Goal: Task Accomplishment & Management: Manage account settings

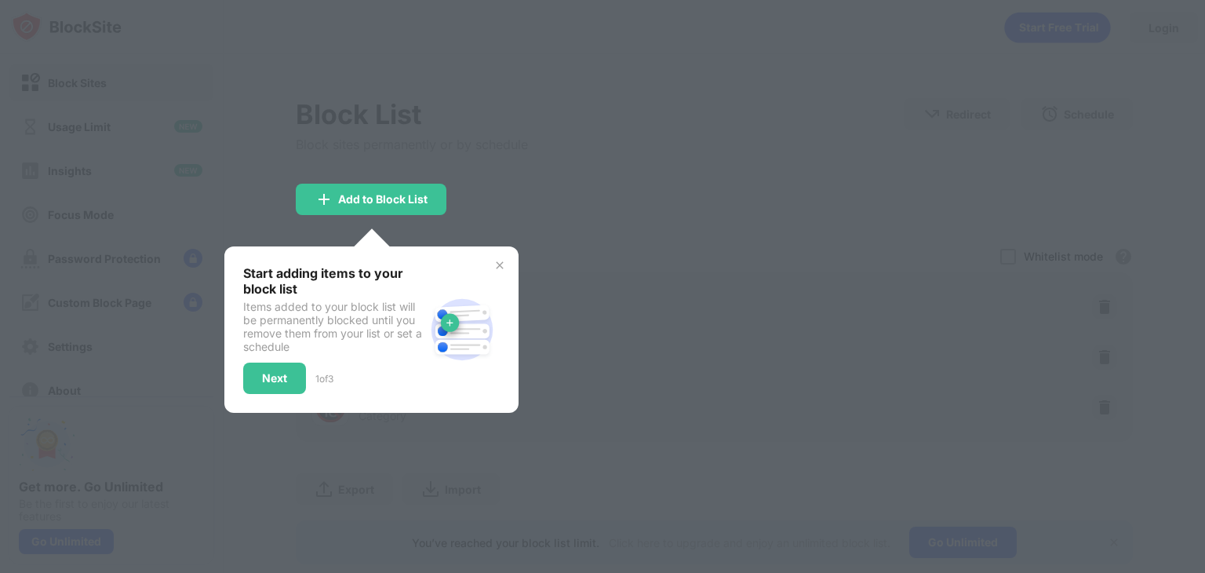
click at [502, 267] on div "Start adding items to your block list Items added to your block list will be pe…" at bounding box center [371, 329] width 294 height 166
click at [267, 384] on div "Next" at bounding box center [274, 378] width 25 height 13
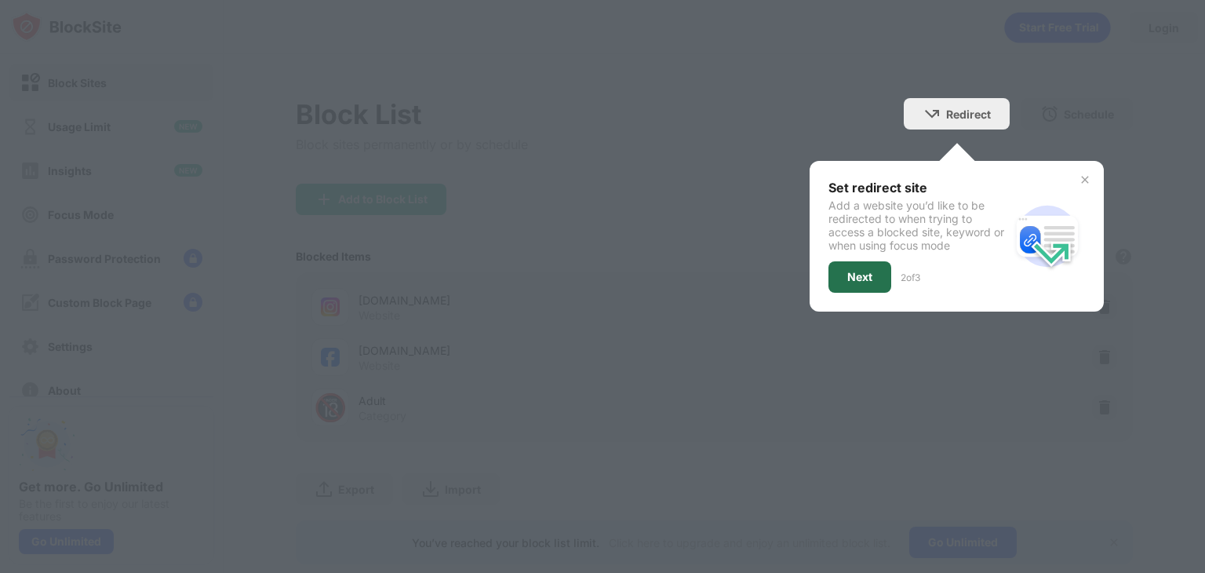
click at [848, 283] on div "Next" at bounding box center [859, 277] width 25 height 13
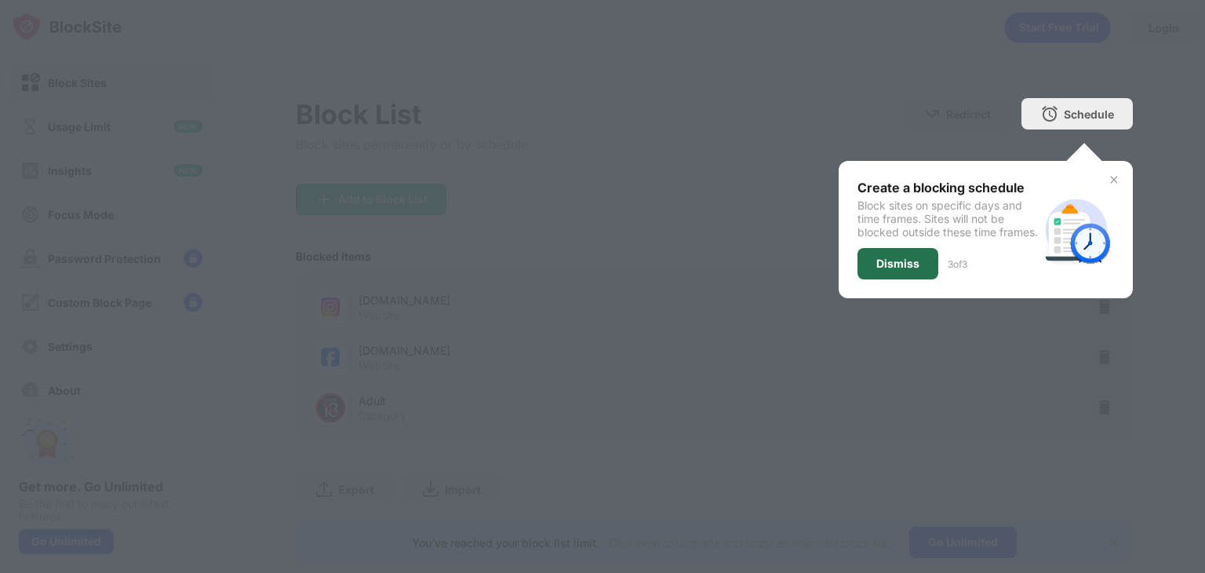
click at [876, 270] on div "Dismiss" at bounding box center [897, 263] width 43 height 13
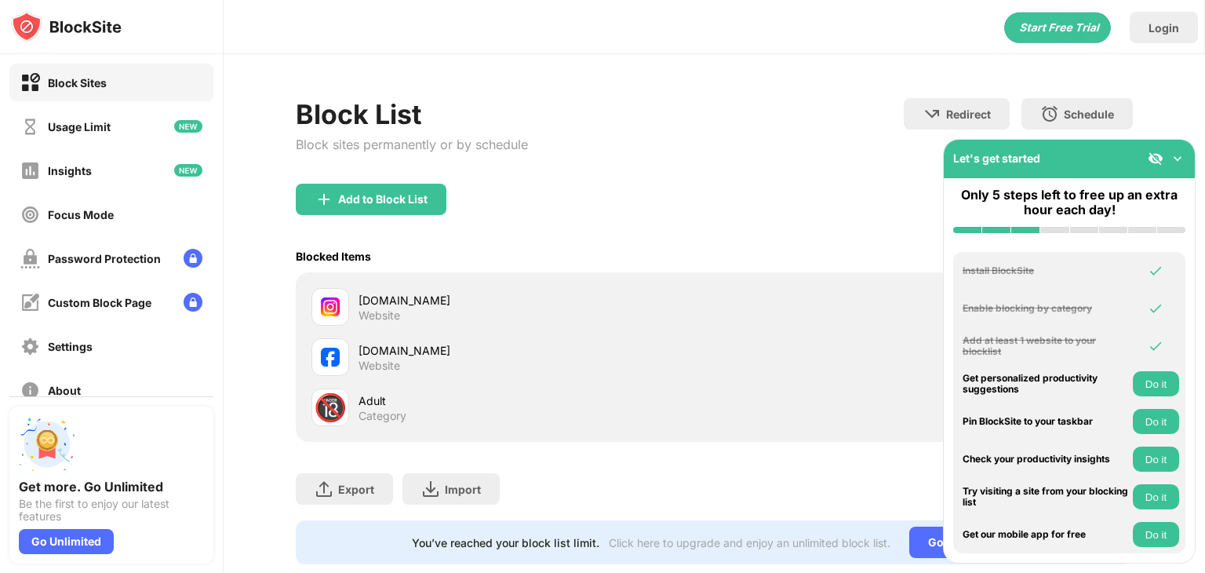
click at [501, 308] on div "[DOMAIN_NAME]" at bounding box center [536, 300] width 355 height 16
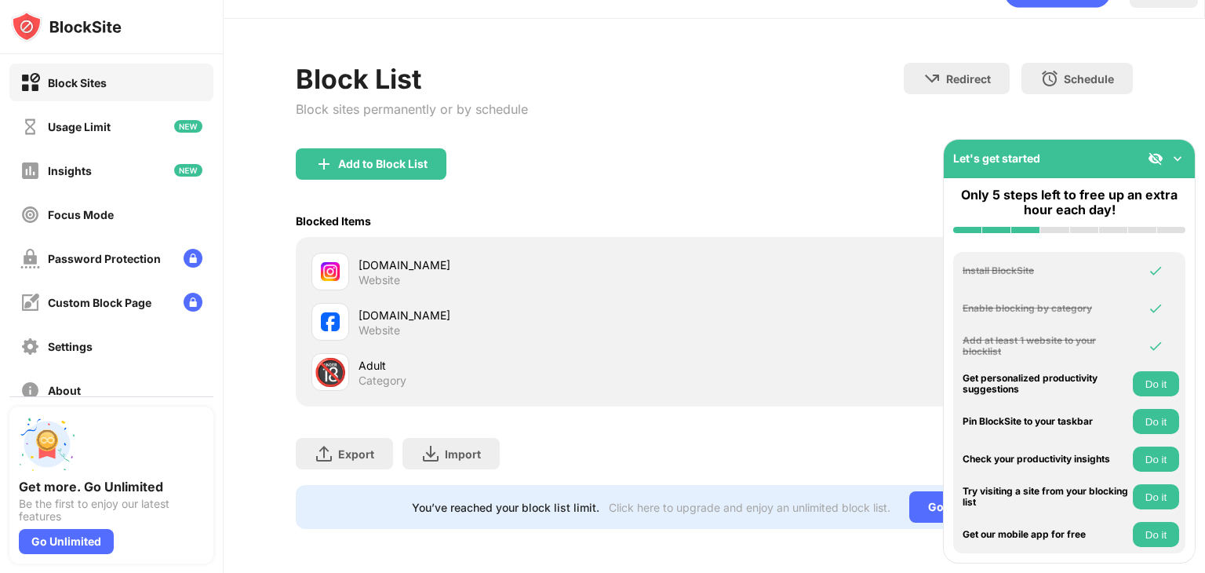
drag, startPoint x: 1111, startPoint y: 148, endPoint x: 804, endPoint y: 347, distance: 366.5
click at [804, 347] on div "Block Sites Usage Limit Insights Focus Mode Password Protection Custom Block Pa…" at bounding box center [602, 286] width 1205 height 573
click at [804, 347] on div "🔞 Adult Category" at bounding box center [714, 372] width 818 height 50
click at [909, 494] on div "Go Unlimited" at bounding box center [963, 506] width 108 height 31
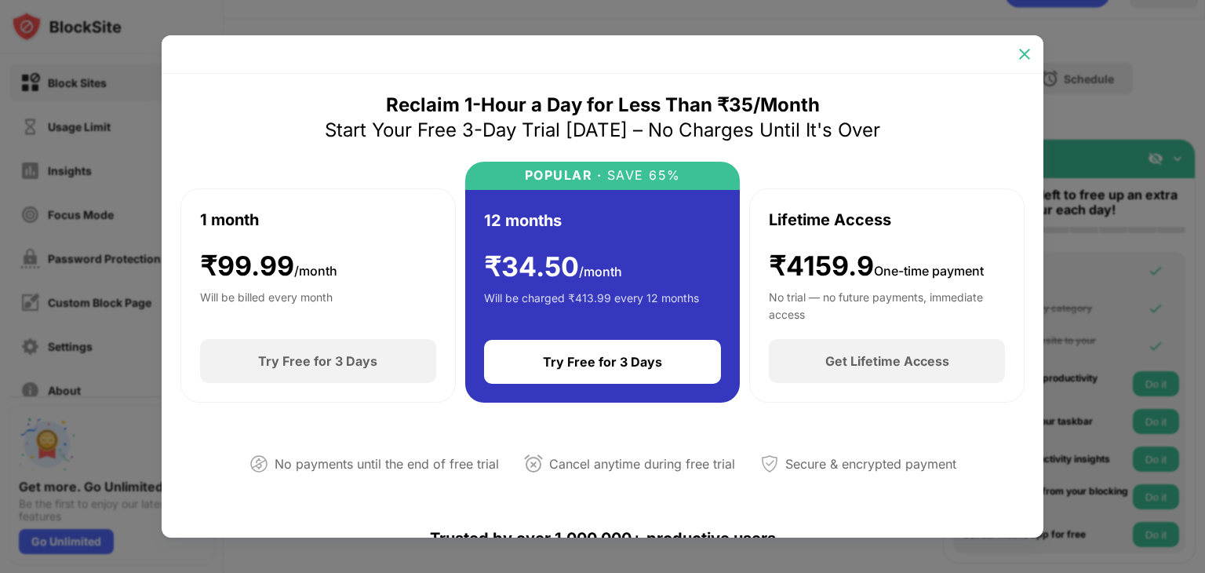
click at [1033, 56] on div at bounding box center [1024, 54] width 25 height 25
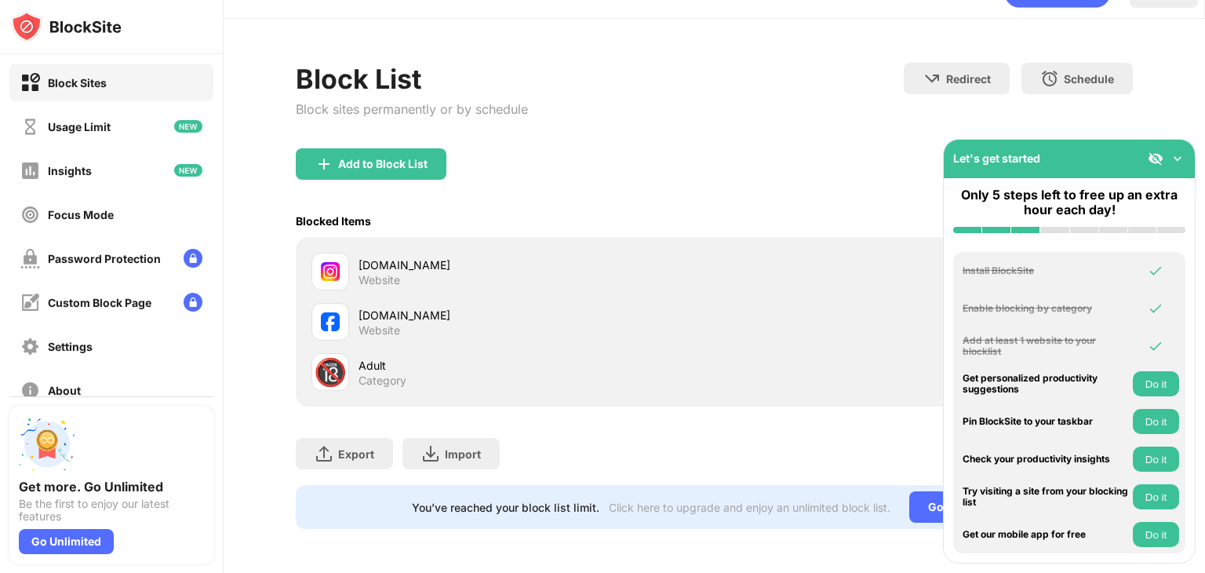
click at [421, 278] on div "[DOMAIN_NAME] Website" at bounding box center [714, 271] width 818 height 50
click at [408, 259] on div "[DOMAIN_NAME]" at bounding box center [536, 265] width 355 height 16
click at [388, 158] on div "Add to Block List" at bounding box center [382, 164] width 89 height 13
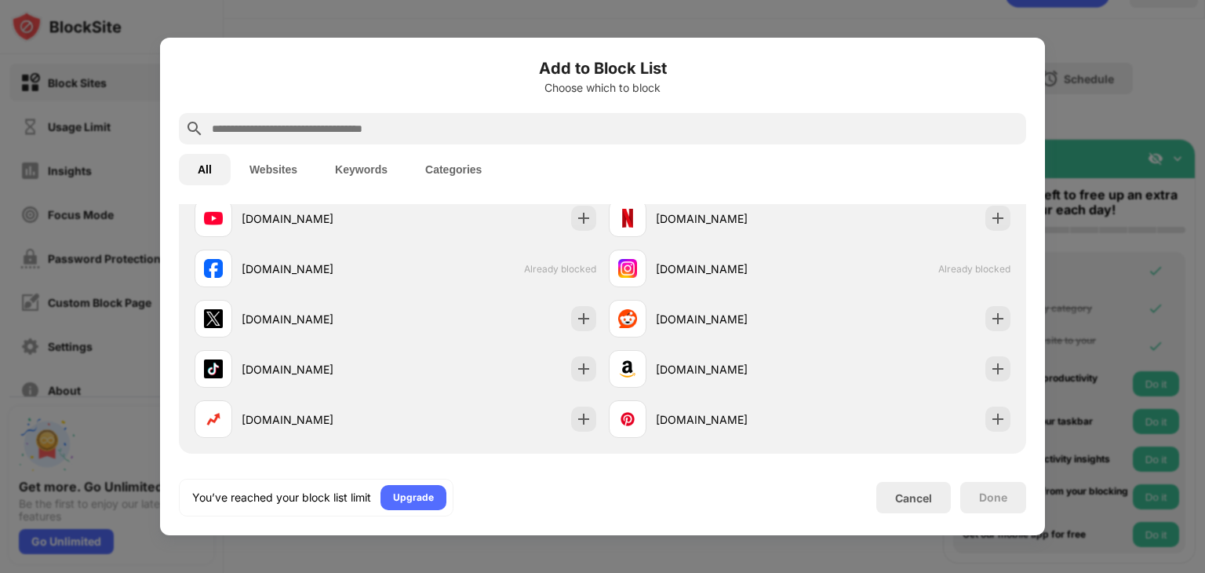
scroll to position [275, 0]
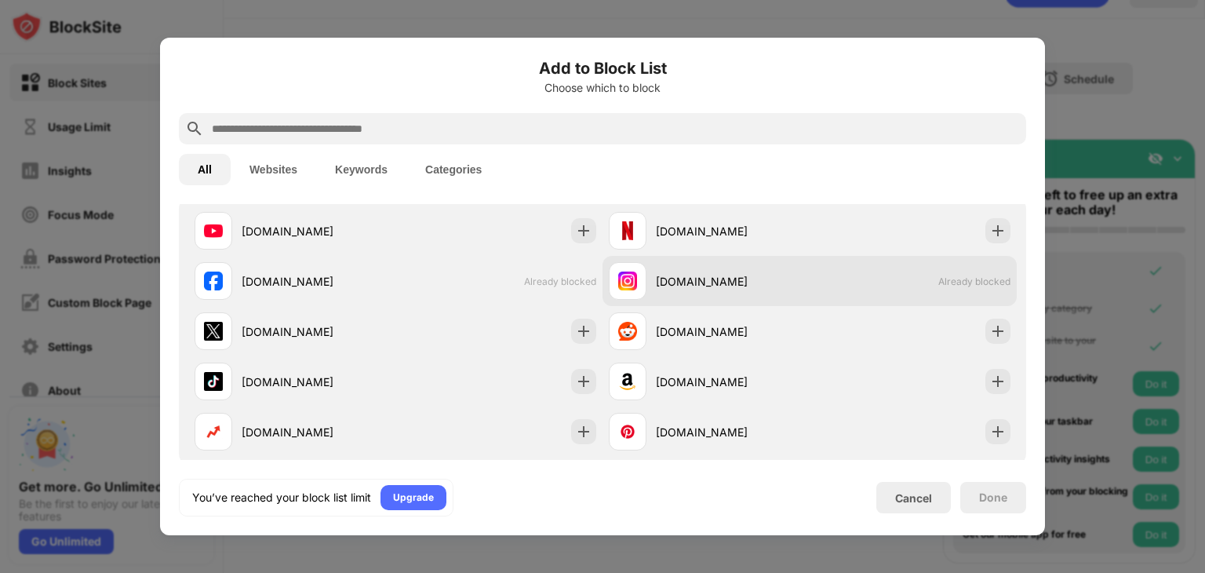
click at [708, 284] on div "[DOMAIN_NAME]" at bounding box center [733, 281] width 154 height 16
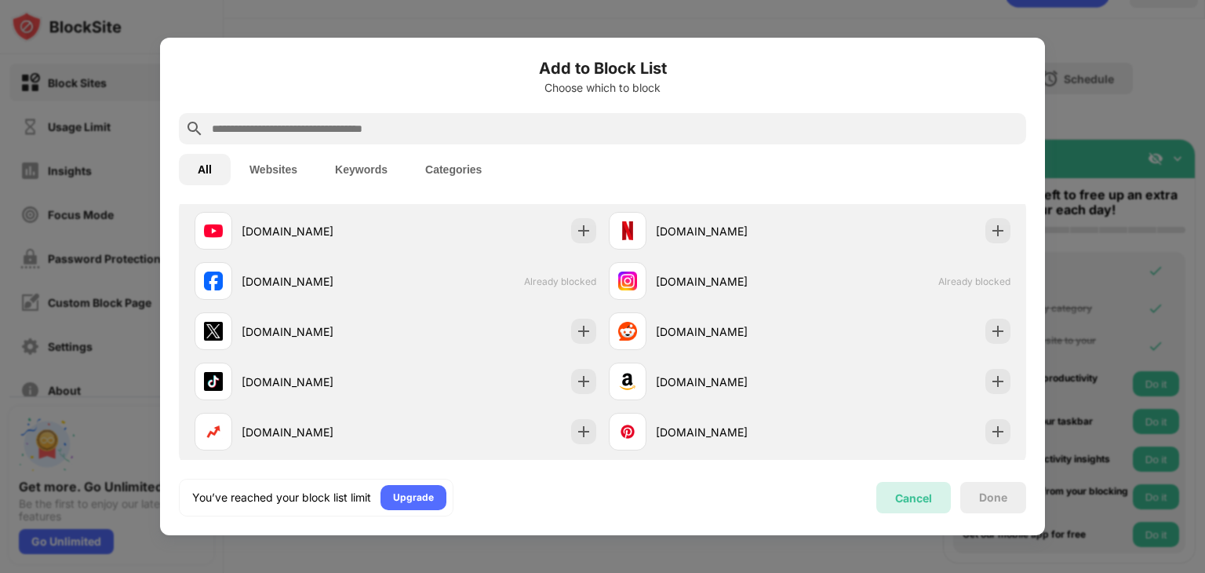
click at [899, 499] on div "Cancel" at bounding box center [913, 497] width 37 height 13
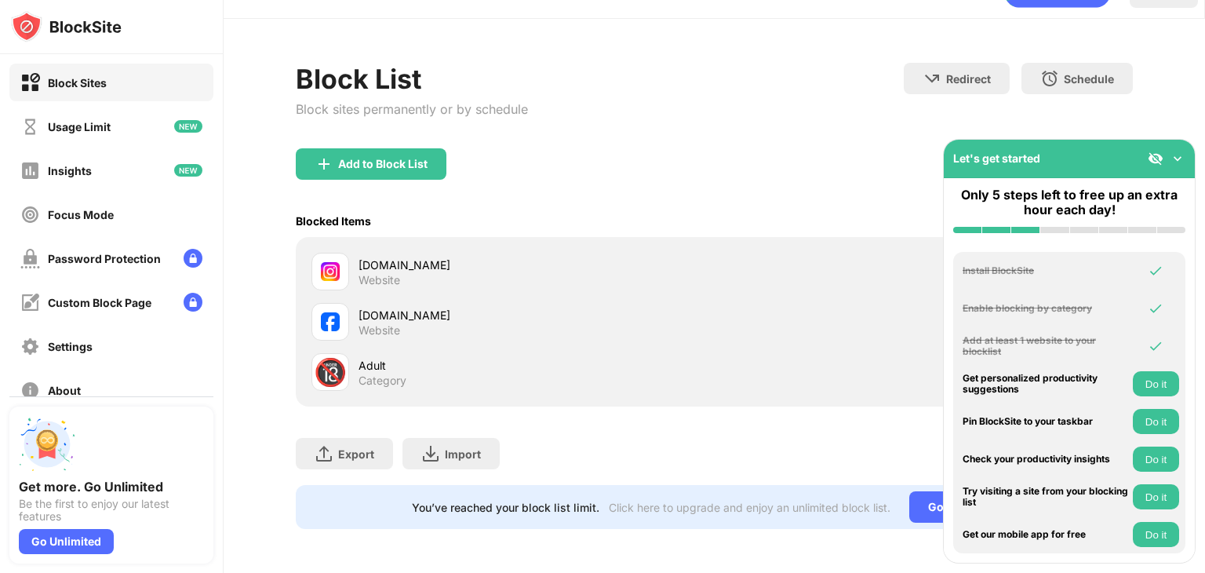
click at [1177, 156] on img at bounding box center [1178, 159] width 16 height 16
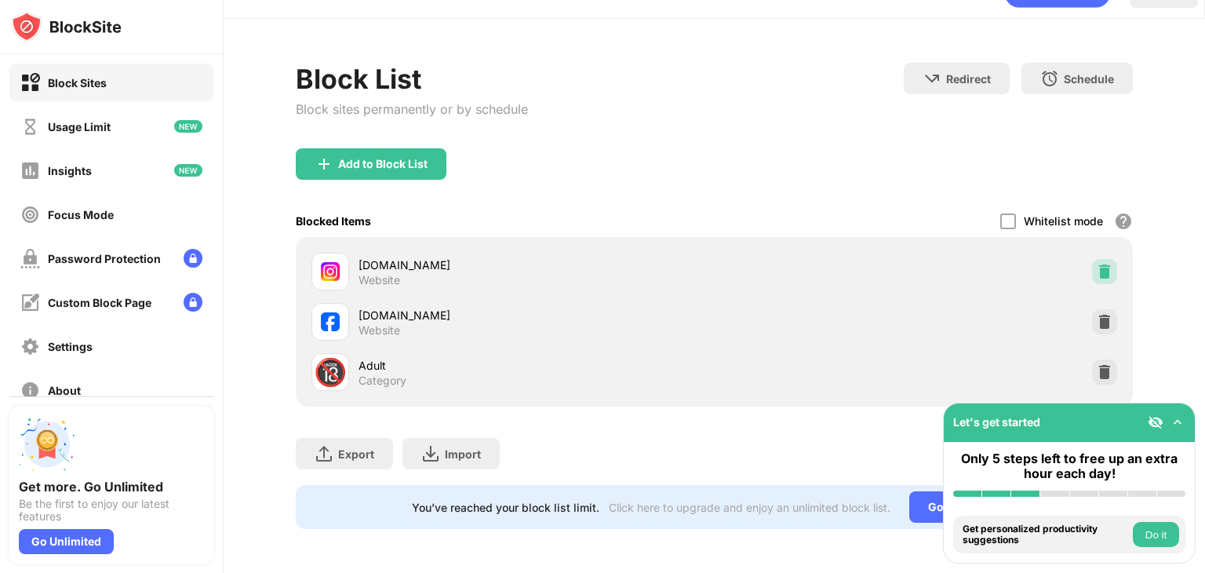
click at [1097, 264] on img at bounding box center [1105, 272] width 16 height 16
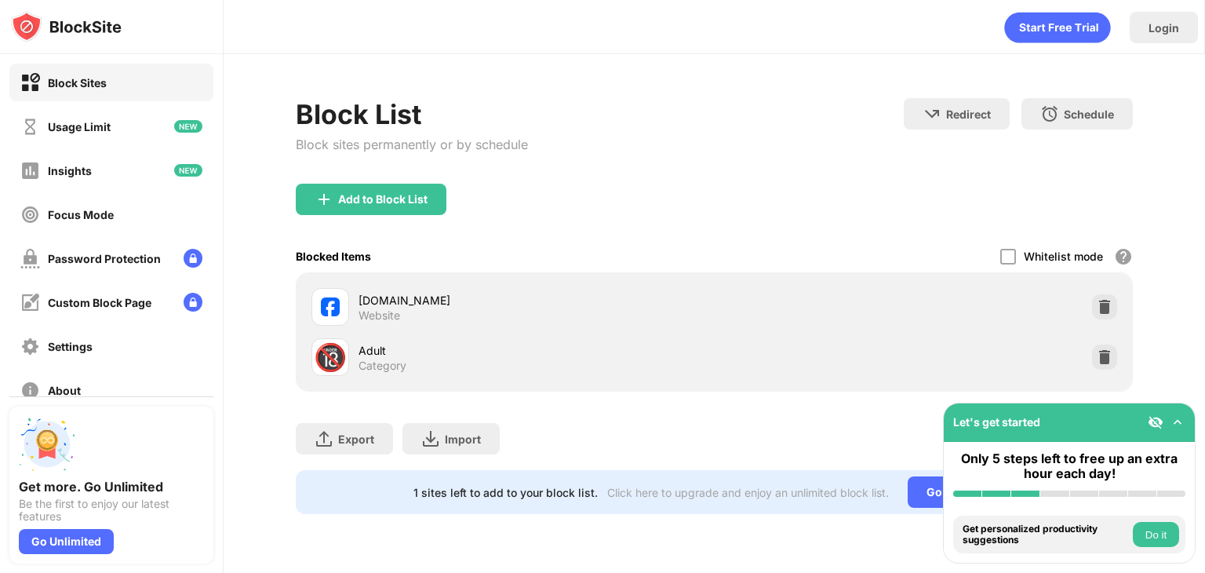
scroll to position [0, 0]
click at [1091, 258] on div "Whitelist mode Block all websites except for those in your whitelist. Whitelist…" at bounding box center [1066, 256] width 133 height 32
click at [1098, 315] on img at bounding box center [1105, 307] width 16 height 16
